Goal: Task Accomplishment & Management: Complete application form

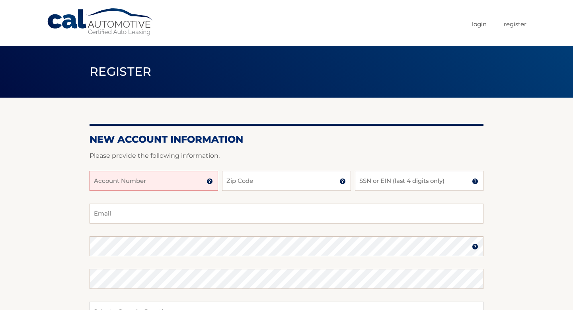
click at [210, 182] on img at bounding box center [210, 181] width 6 height 6
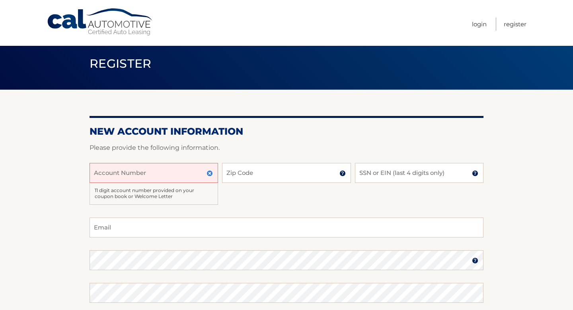
scroll to position [6, 0]
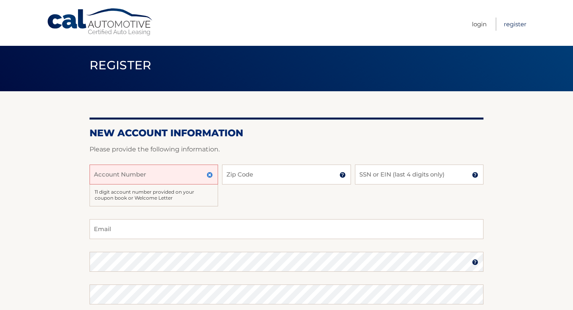
click at [513, 23] on link "Register" at bounding box center [515, 24] width 23 height 13
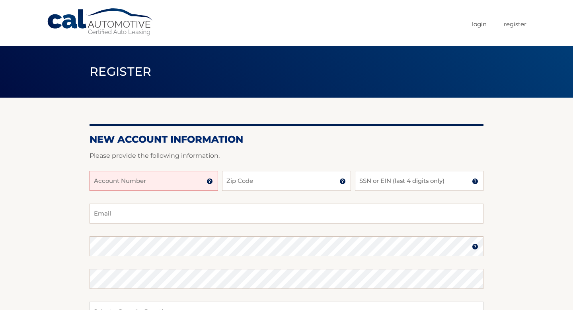
click at [211, 182] on img at bounding box center [210, 181] width 6 height 6
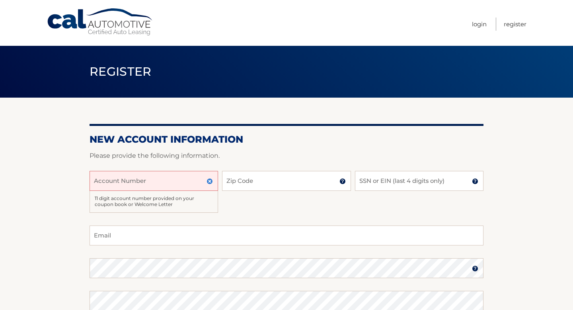
click at [183, 174] on input "Account Number" at bounding box center [154, 181] width 129 height 20
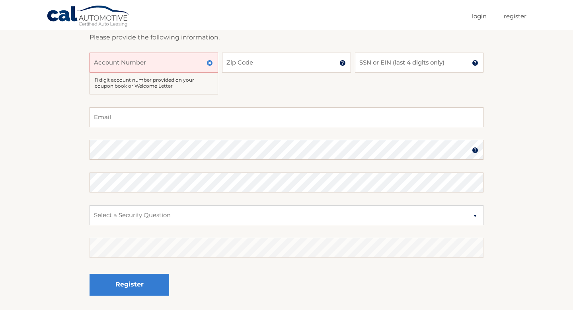
scroll to position [181, 0]
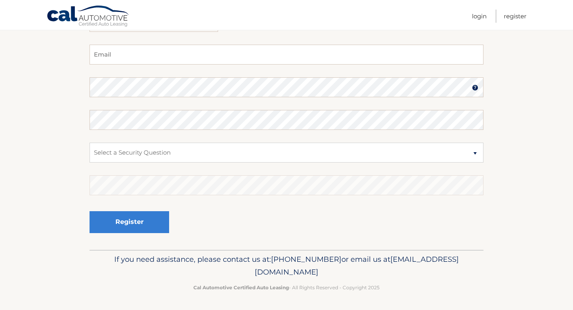
drag, startPoint x: 218, startPoint y: 270, endPoint x: 393, endPoint y: 272, distance: 174.8
click at [393, 272] on p "If you need assistance, please contact us at: 609-807-3200 or email us at Custo…" at bounding box center [287, 265] width 384 height 25
copy span "[EMAIL_ADDRESS][DOMAIN_NAME]"
click at [276, 237] on fieldset "Email Password Password should be a minimum of 6 characters and is case sensiti…" at bounding box center [287, 147] width 394 height 205
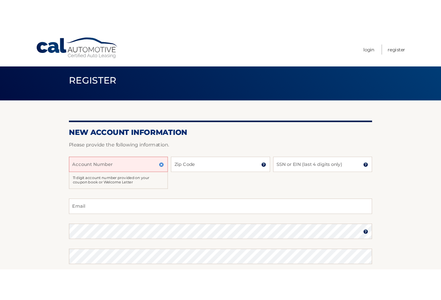
scroll to position [0, 0]
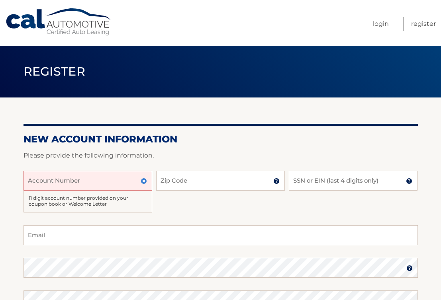
click at [78, 182] on input "Account Number" at bounding box center [87, 181] width 129 height 20
click at [102, 185] on input "Account Number" at bounding box center [87, 181] width 129 height 20
click at [179, 213] on div "05014444444 Account Number 11 digit account number provided on your coupon book…" at bounding box center [220, 198] width 394 height 55
drag, startPoint x: 90, startPoint y: 186, endPoint x: 8, endPoint y: 175, distance: 81.9
click at [9, 175] on section "New Account Information Please provide the following information. 05014444444 A…" at bounding box center [220, 264] width 441 height 333
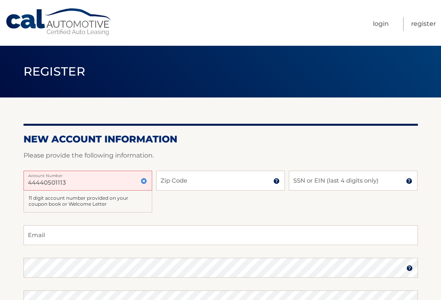
type input "44440501113"
click at [194, 213] on div "44440501113 Account Number 11 digit account number provided on your coupon book…" at bounding box center [220, 198] width 394 height 55
click at [143, 182] on img at bounding box center [144, 181] width 6 height 6
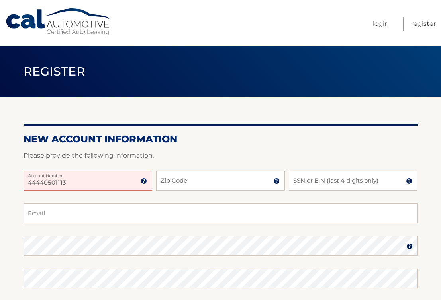
drag, startPoint x: 81, startPoint y: 181, endPoint x: -1, endPoint y: 175, distance: 81.8
click at [0, 175] on html "Cal Automotive Menu Login Register Register" at bounding box center [220, 150] width 441 height 300
click at [110, 202] on div "05044 Account Number 11 digit account number provided on your coupon book or We…" at bounding box center [220, 187] width 394 height 33
click at [107, 183] on input "05044" at bounding box center [87, 181] width 129 height 20
type input "0504"
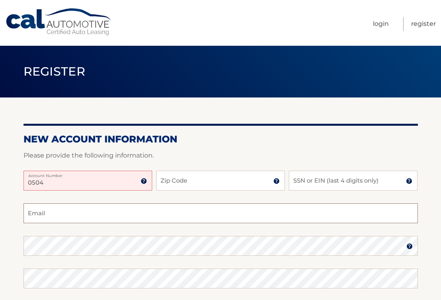
click at [108, 207] on input "Email" at bounding box center [220, 213] width 394 height 20
click at [188, 180] on input "Zip Code" at bounding box center [220, 181] width 129 height 20
type input "11756"
type input "cshult19@aol.com"
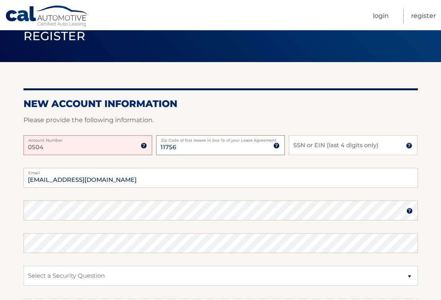
scroll to position [41, 0]
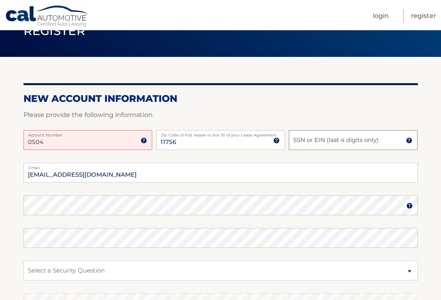
click at [323, 143] on input "SSN or EIN (last 4 digits only)" at bounding box center [353, 140] width 129 height 20
type input "5429"
click at [278, 119] on p "Please provide the following information." at bounding box center [220, 115] width 394 height 11
click at [82, 140] on input "0504" at bounding box center [87, 140] width 129 height 20
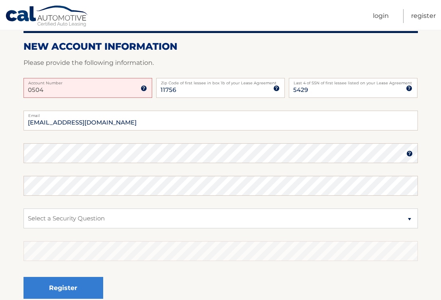
scroll to position [88, 0]
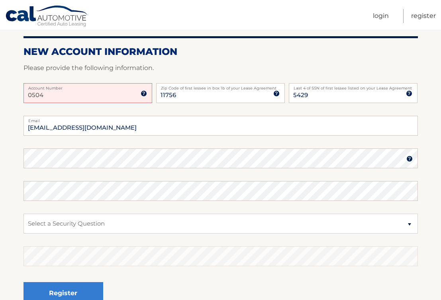
click at [94, 92] on input "0504" at bounding box center [87, 93] width 129 height 20
click at [32, 12] on link "Cal Automotive" at bounding box center [47, 16] width 84 height 23
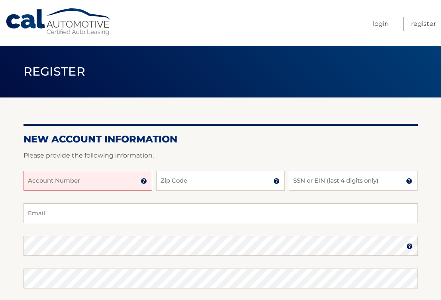
click at [115, 176] on input "Account Number" at bounding box center [87, 181] width 129 height 20
